Goal: Task Accomplishment & Management: Complete application form

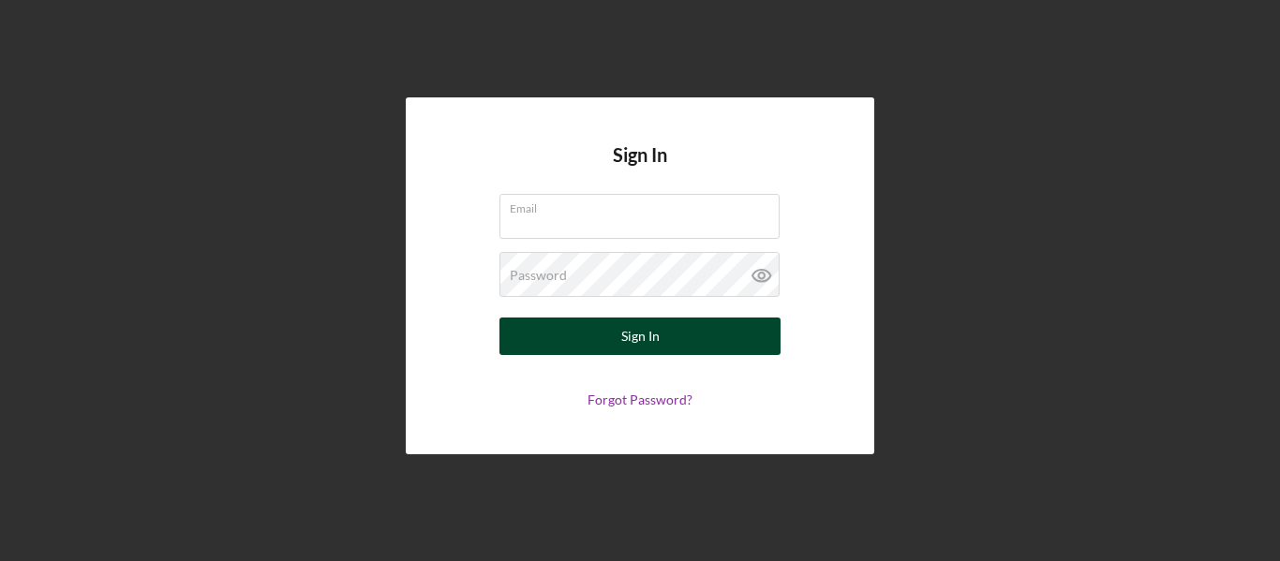
type input "[EMAIL_ADDRESS][DOMAIN_NAME]"
click at [619, 335] on button "Sign In" at bounding box center [639, 336] width 281 height 37
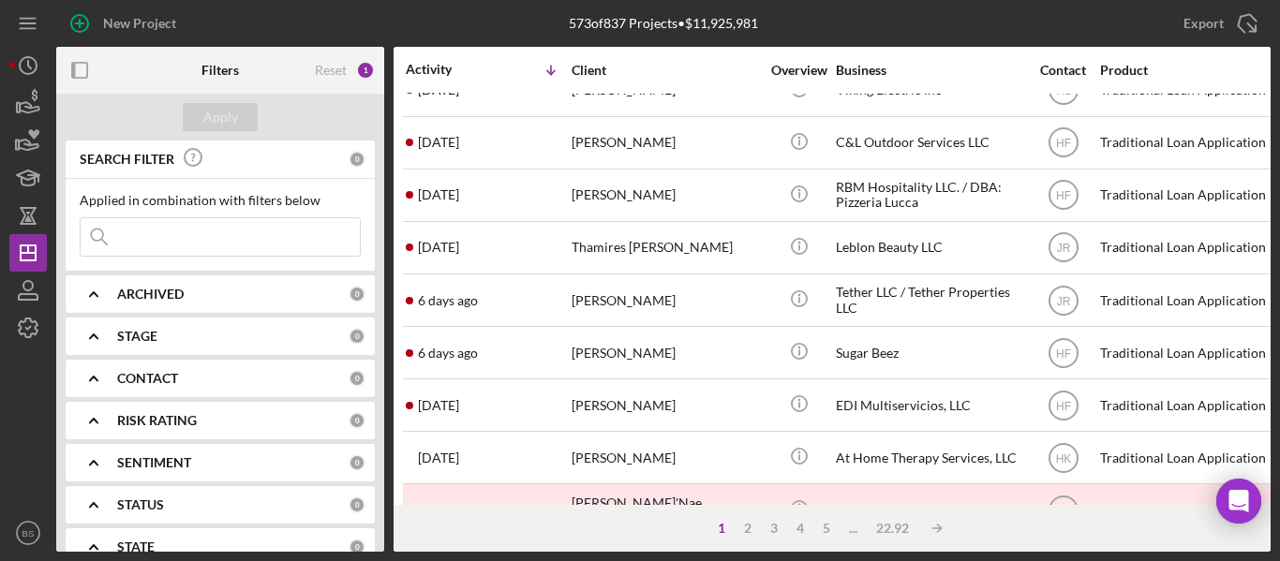
scroll to position [667, 0]
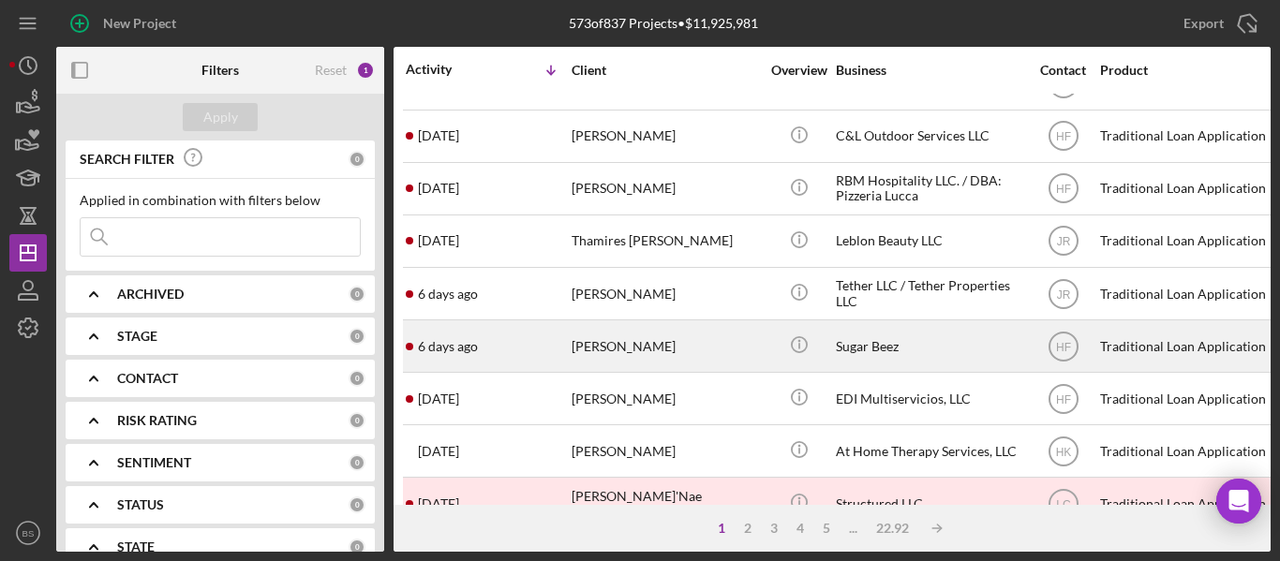
click at [626, 348] on div "[PERSON_NAME]" at bounding box center [665, 346] width 187 height 50
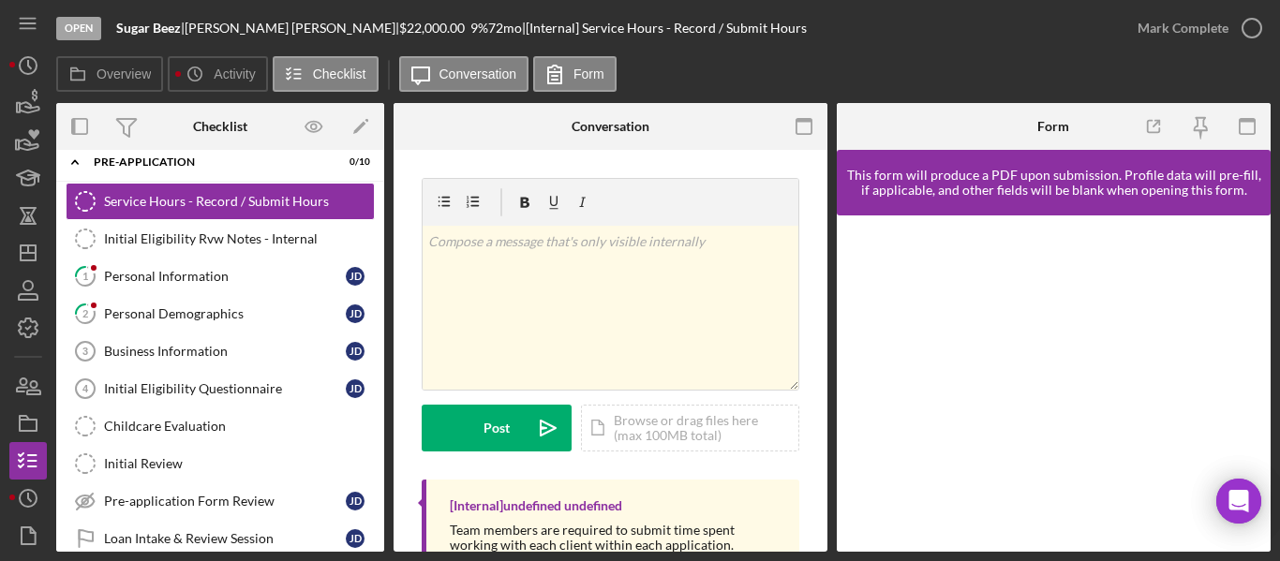
scroll to position [12, 0]
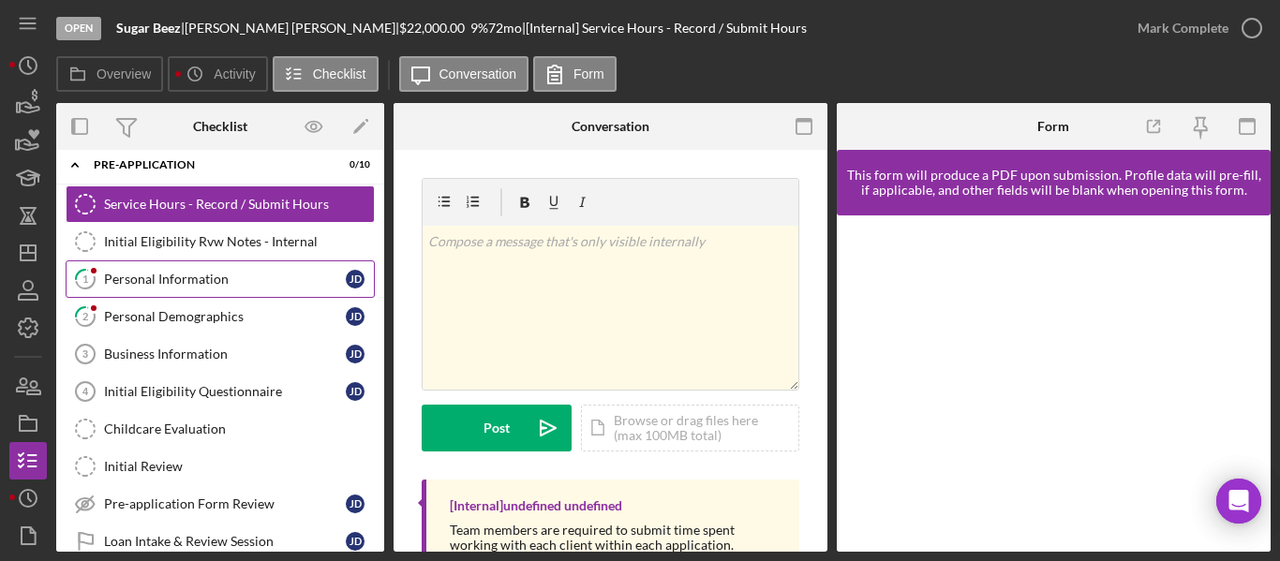
click at [228, 276] on div "Personal Information" at bounding box center [225, 279] width 242 height 15
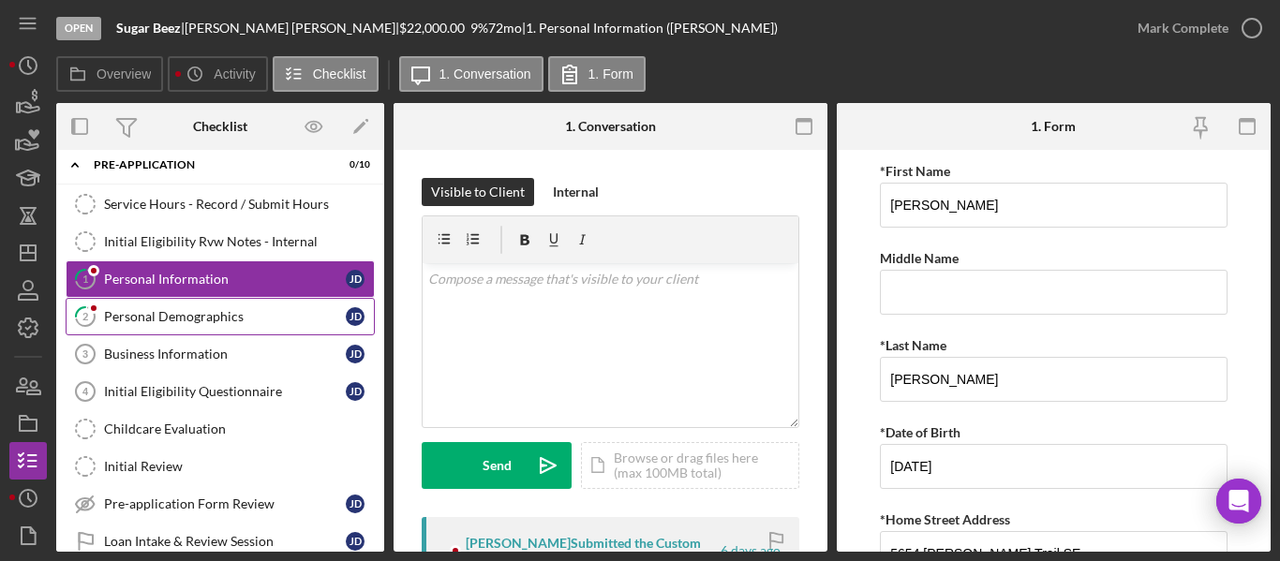
click at [216, 305] on link "2 Personal Demographics [PERSON_NAME]" at bounding box center [220, 316] width 309 height 37
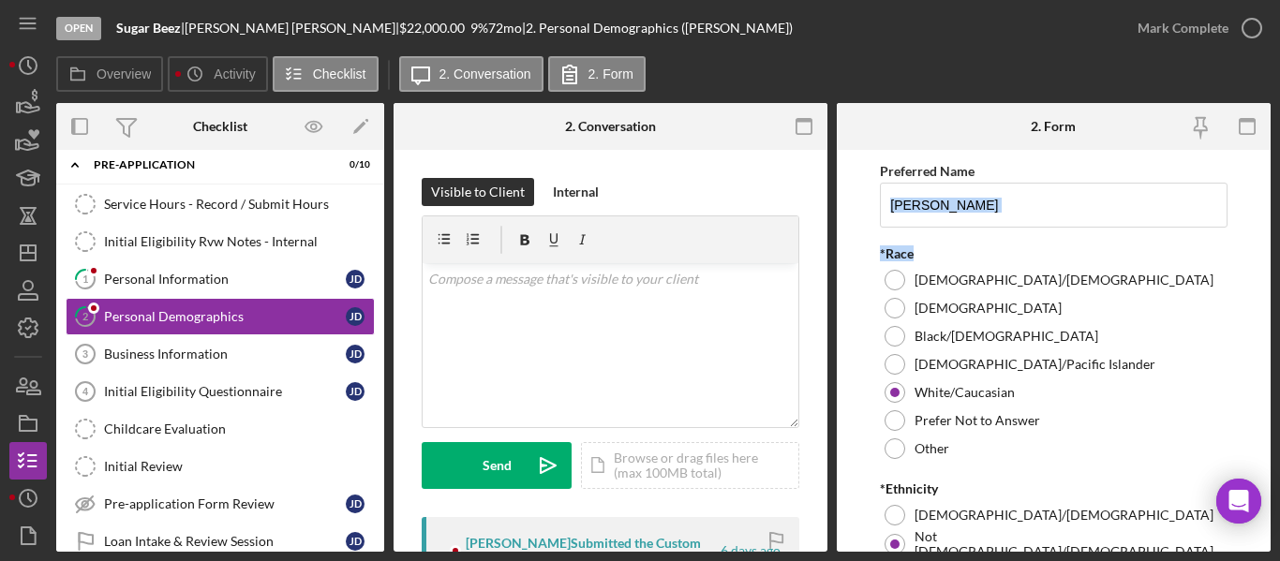
drag, startPoint x: 1272, startPoint y: 209, endPoint x: 1279, endPoint y: 246, distance: 37.3
click at [1279, 246] on div "Open Sugar Beez | [PERSON_NAME] | $22,000.00 9 % 72 mo | 2. Personal Demographi…" at bounding box center [640, 280] width 1280 height 561
click at [31, 76] on icon "Icon/History" at bounding box center [28, 65] width 47 height 47
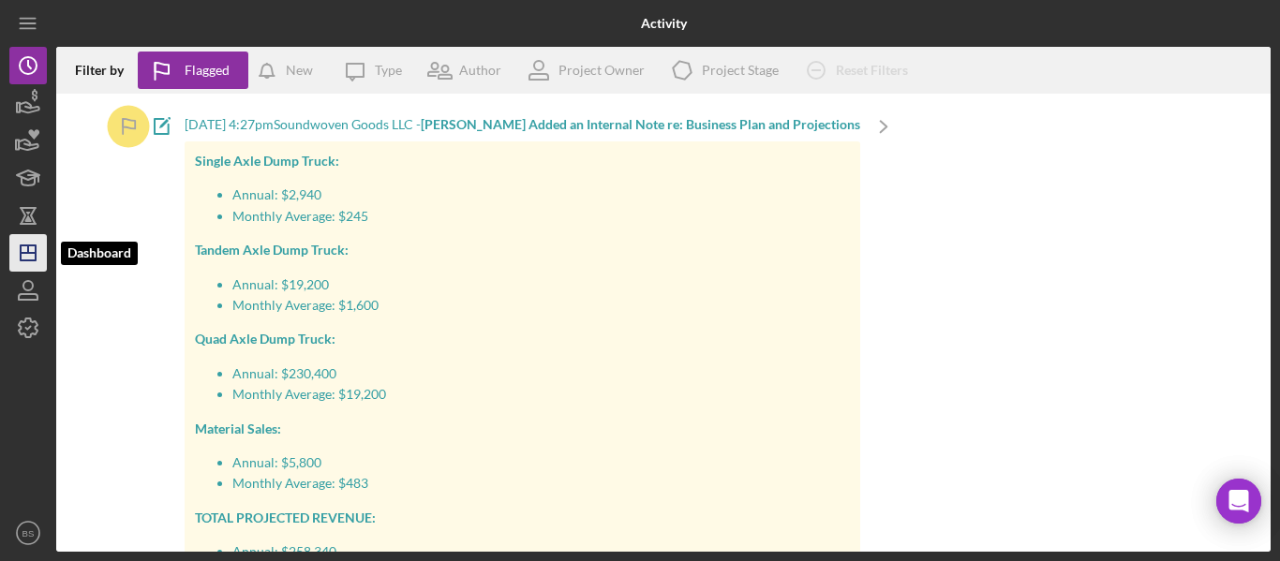
click at [35, 253] on line "button" at bounding box center [28, 253] width 15 height 0
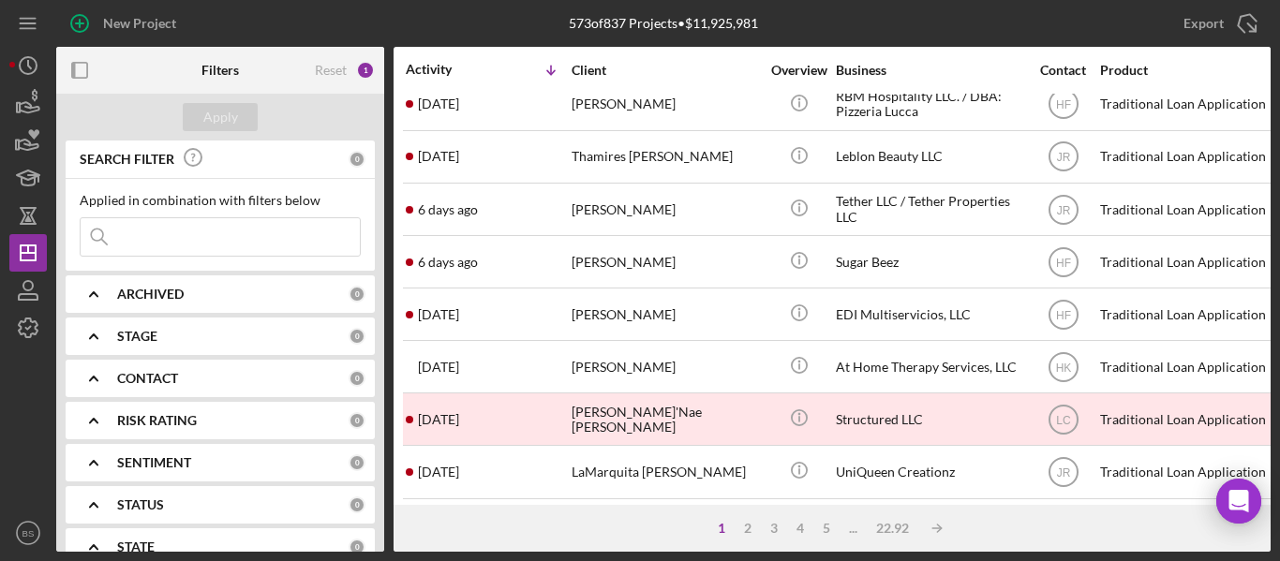
scroll to position [754, 0]
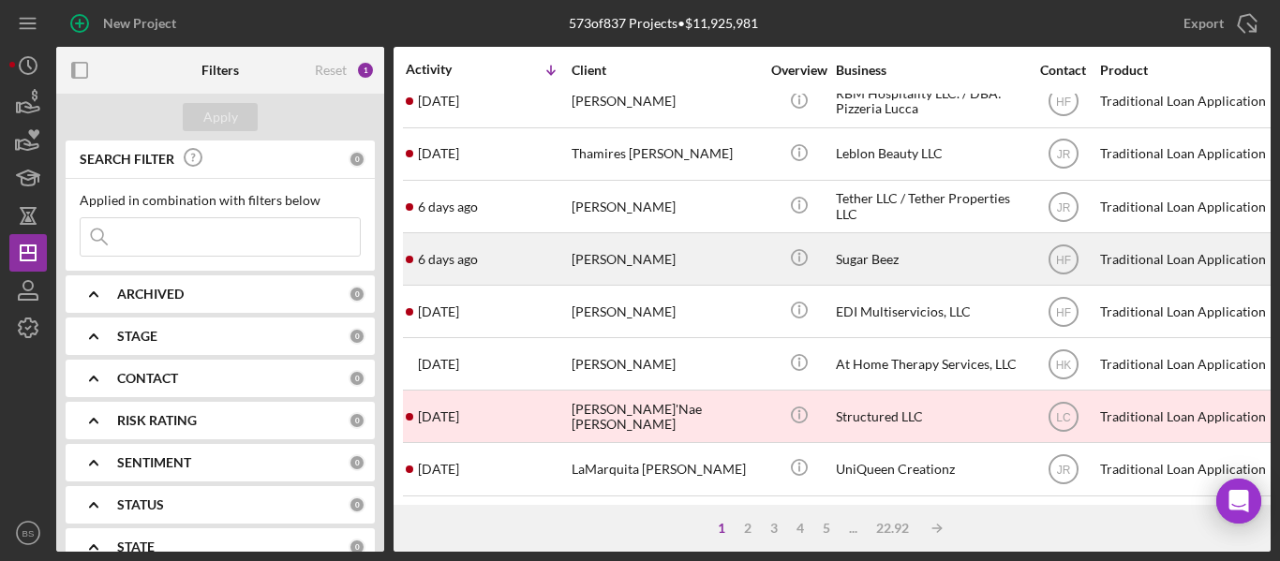
click at [629, 260] on div "[PERSON_NAME]" at bounding box center [665, 259] width 187 height 50
